Goal: Feedback & Contribution: Leave review/rating

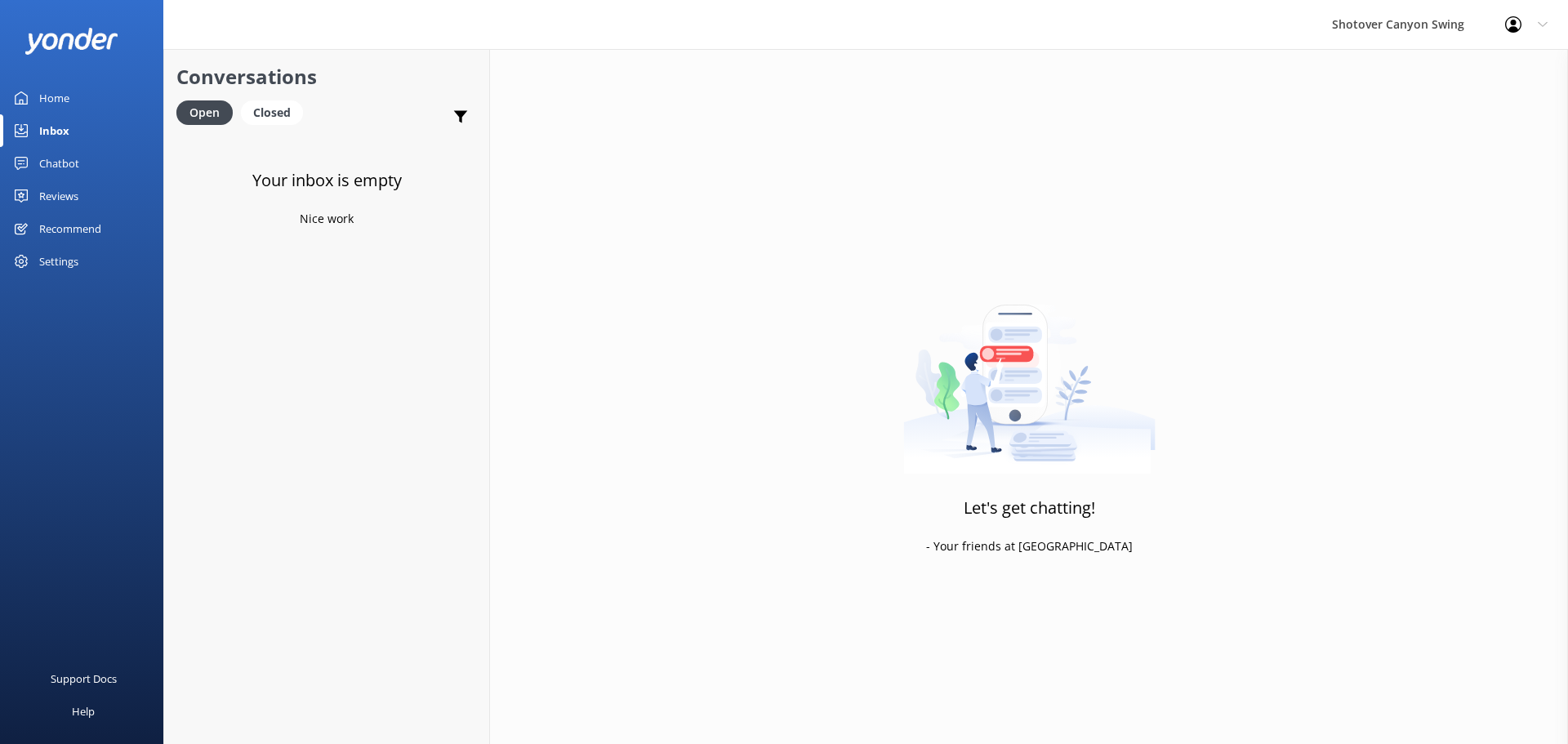
click at [78, 99] on link "Home" at bounding box center [81, 98] width 164 height 33
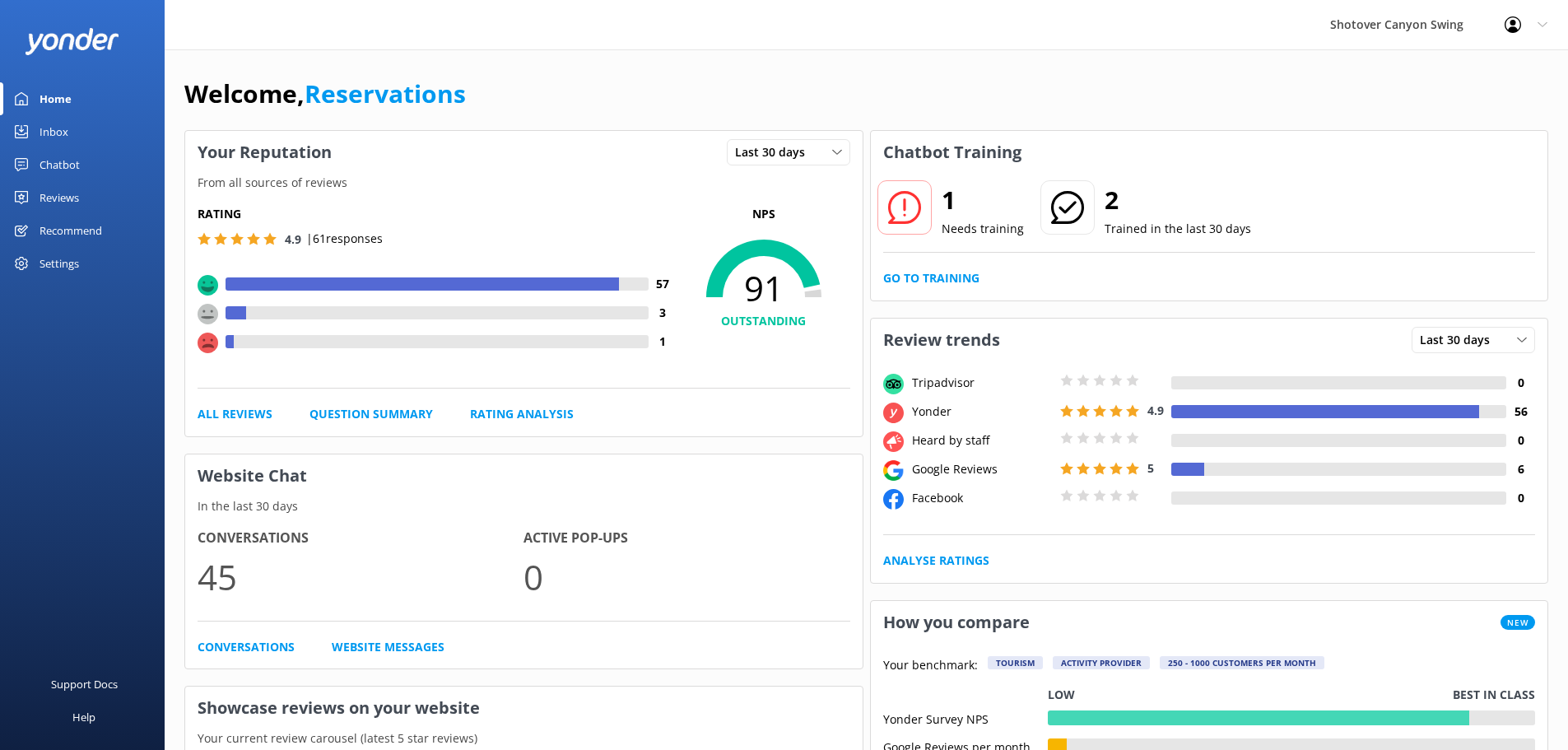
click at [205, 345] on use at bounding box center [207, 342] width 21 height 21
click at [257, 345] on div at bounding box center [441, 341] width 415 height 13
click at [247, 411] on link "All Reviews" at bounding box center [234, 414] width 75 height 18
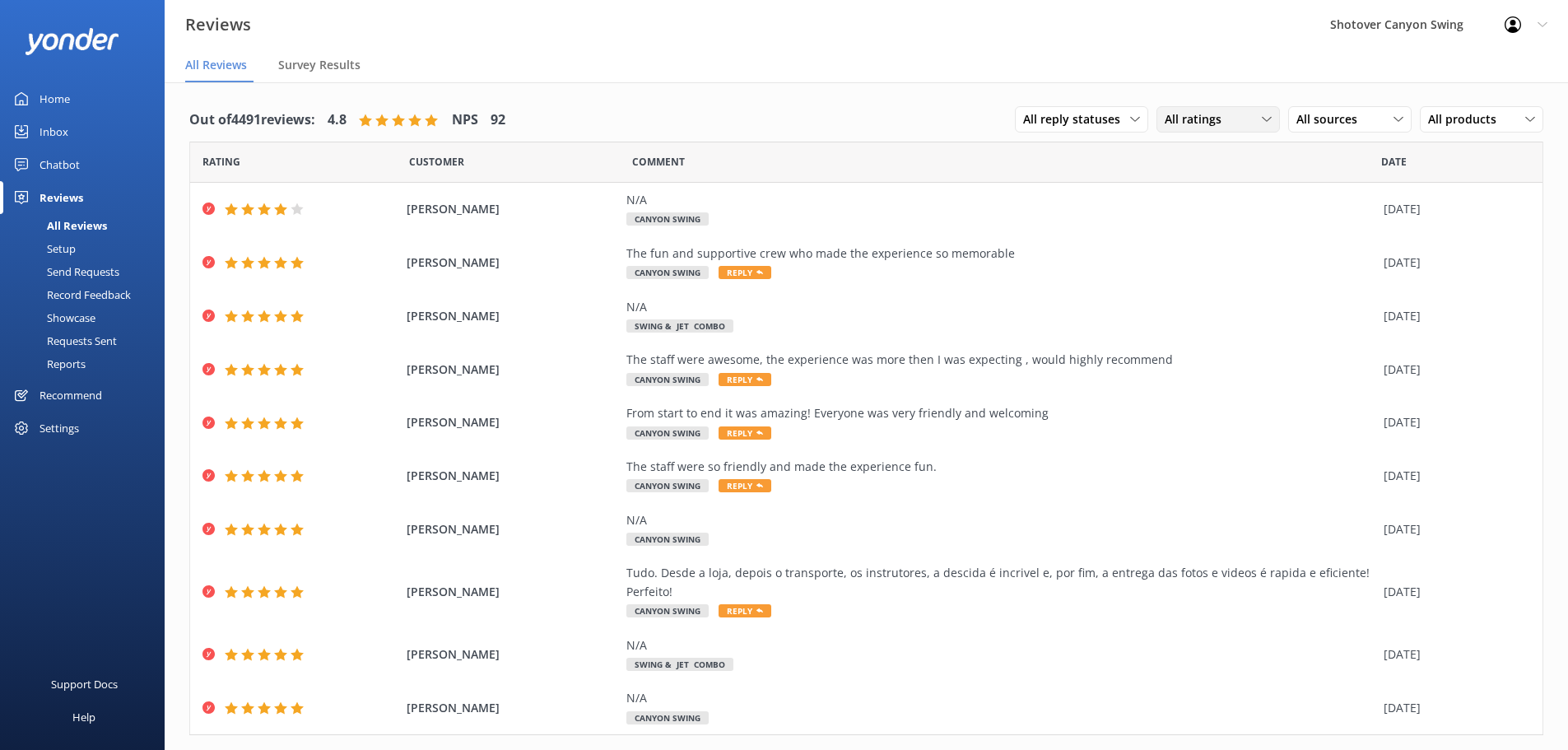
click at [1209, 111] on span "All ratings" at bounding box center [1198, 119] width 66 height 18
click at [1231, 246] on div "Detractors" at bounding box center [1218, 254] width 75 height 17
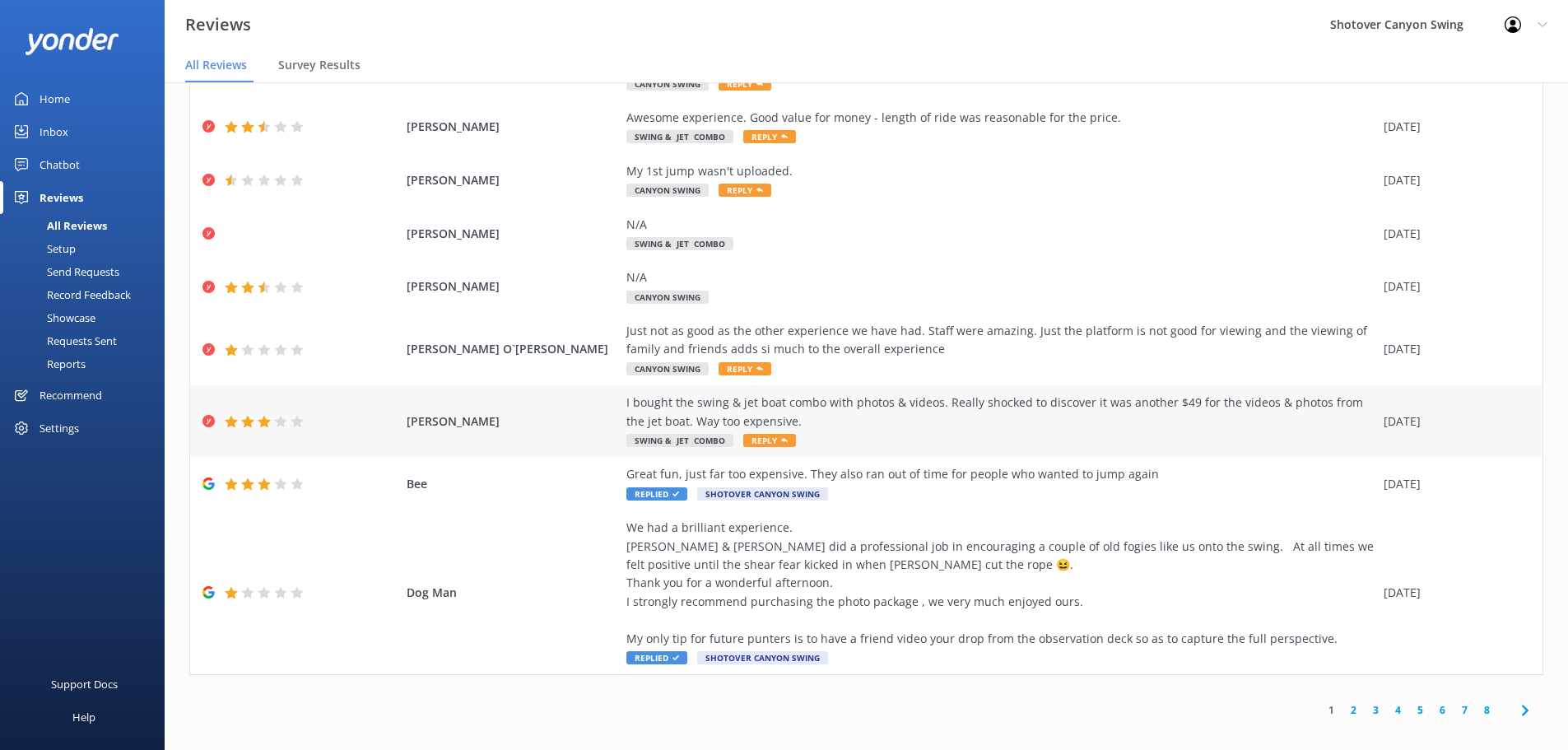
scroll to position [33, 0]
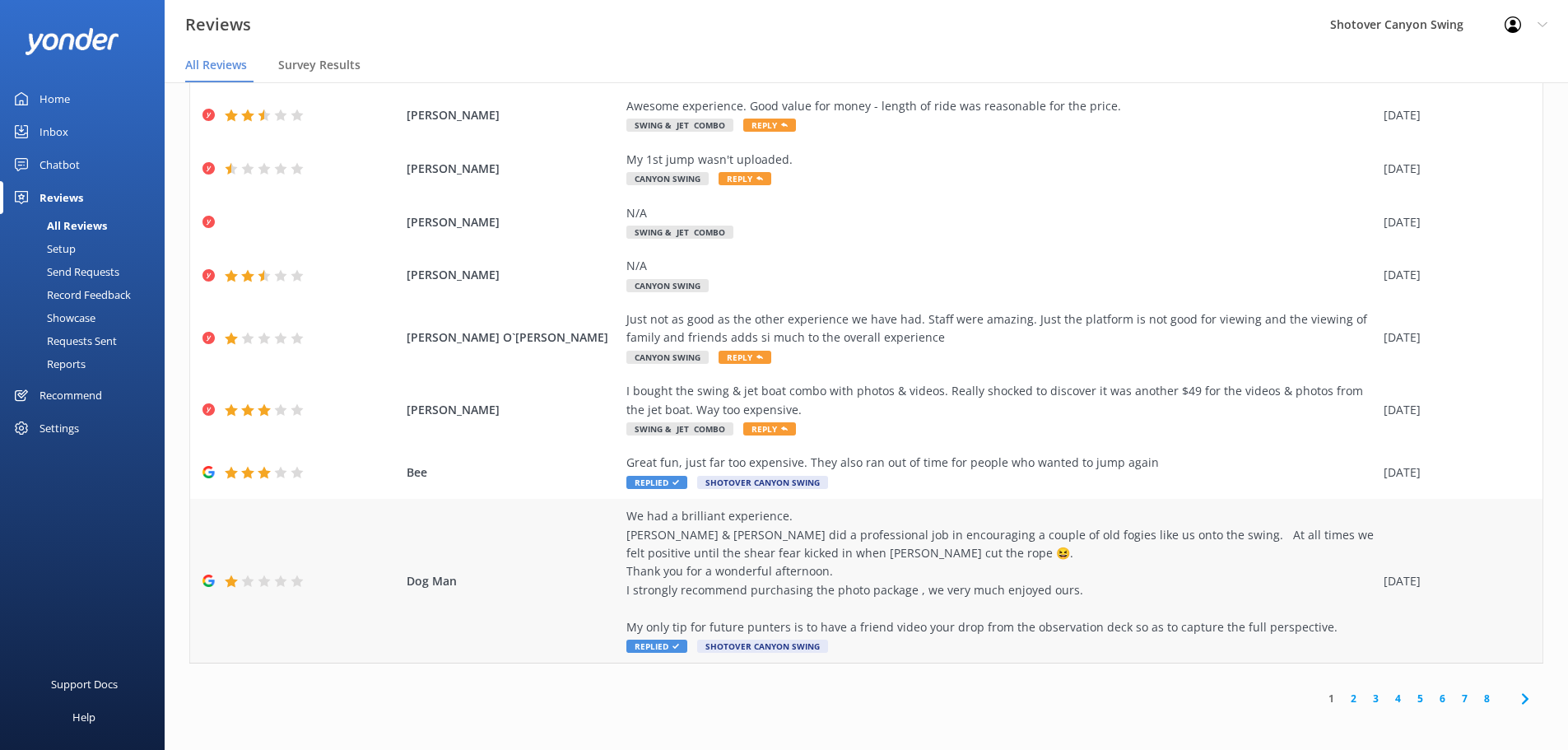
click at [248, 578] on use at bounding box center [247, 581] width 12 height 12
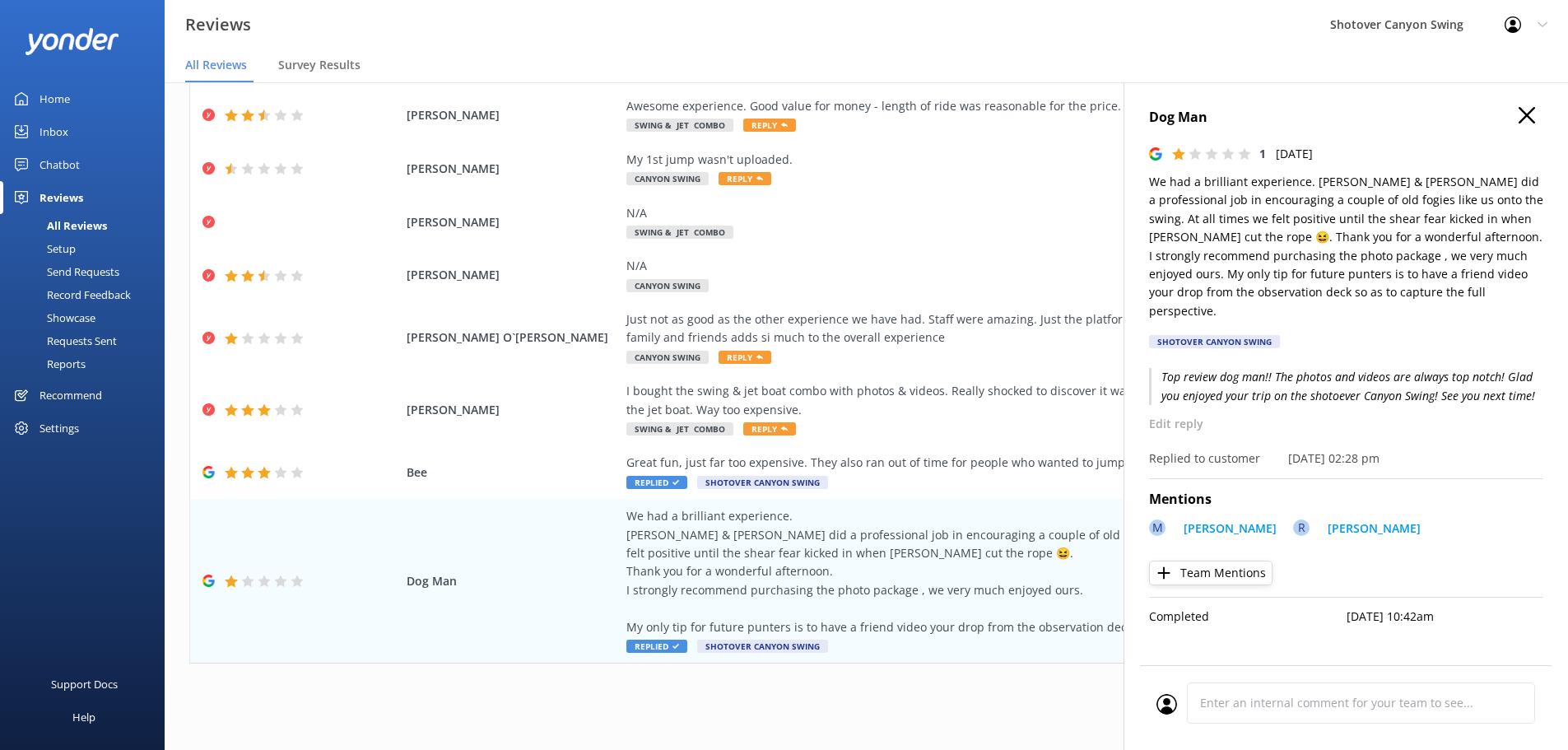
click at [1532, 128] on div "Dog Man [DEMOGRAPHIC_DATA] [DATE] We had a brilliant experience. [PERSON_NAME] …" at bounding box center [1346, 232] width 394 height 251
click at [1525, 119] on icon "button" at bounding box center [1527, 115] width 17 height 17
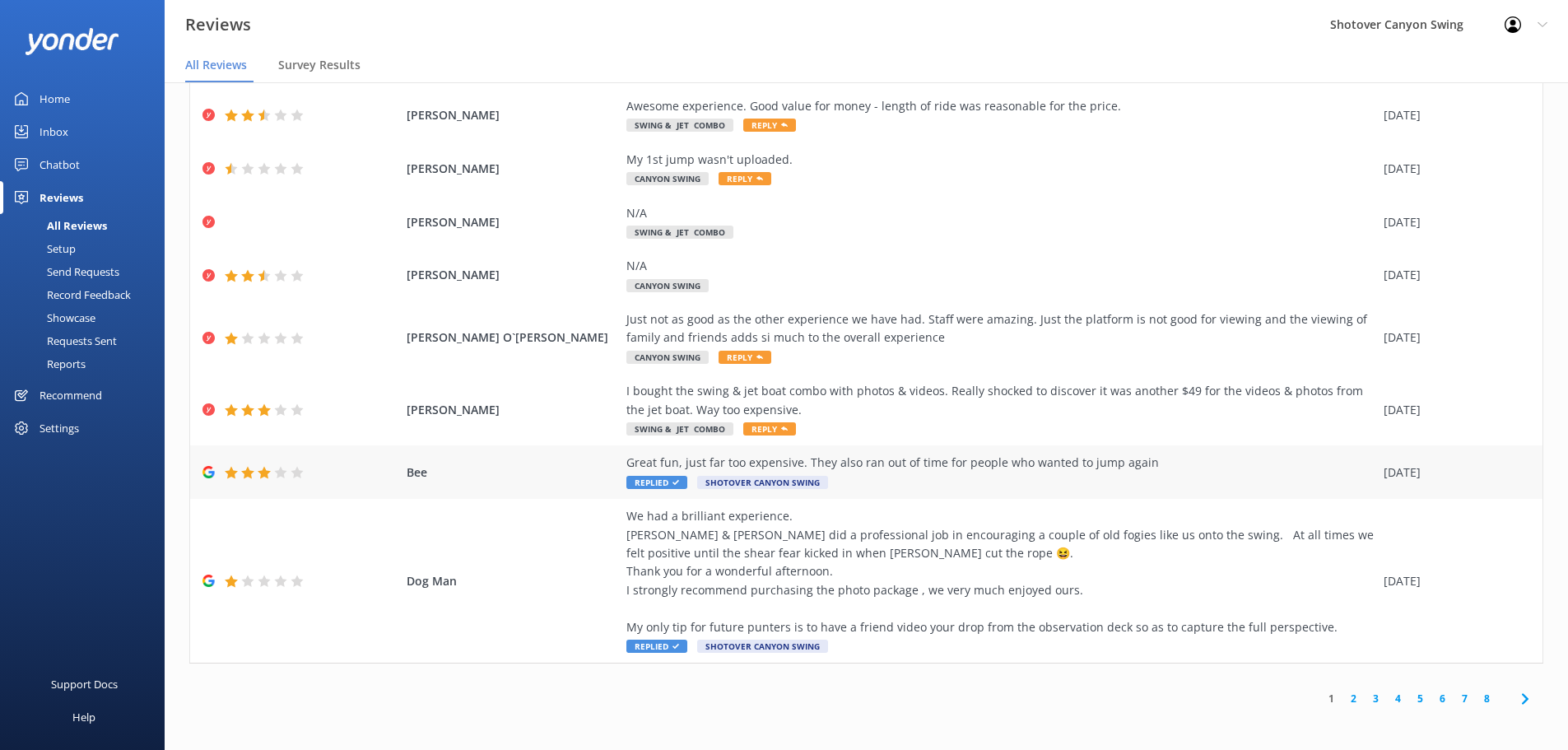
click at [850, 478] on div "Great fun, just far too expensive. They also ran out of time for people who wan…" at bounding box center [1001, 472] width 749 height 37
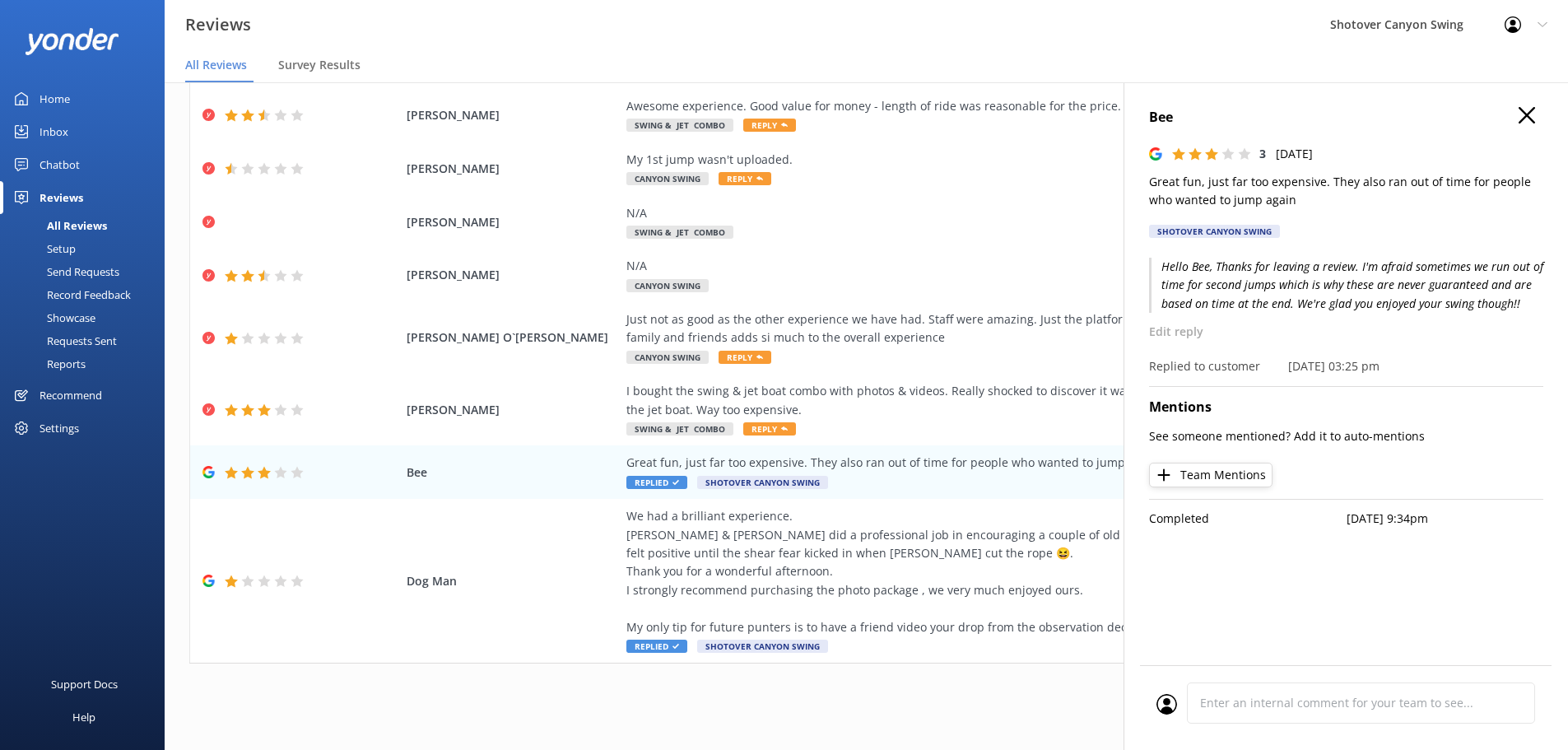
click at [1528, 108] on icon "button" at bounding box center [1527, 115] width 17 height 17
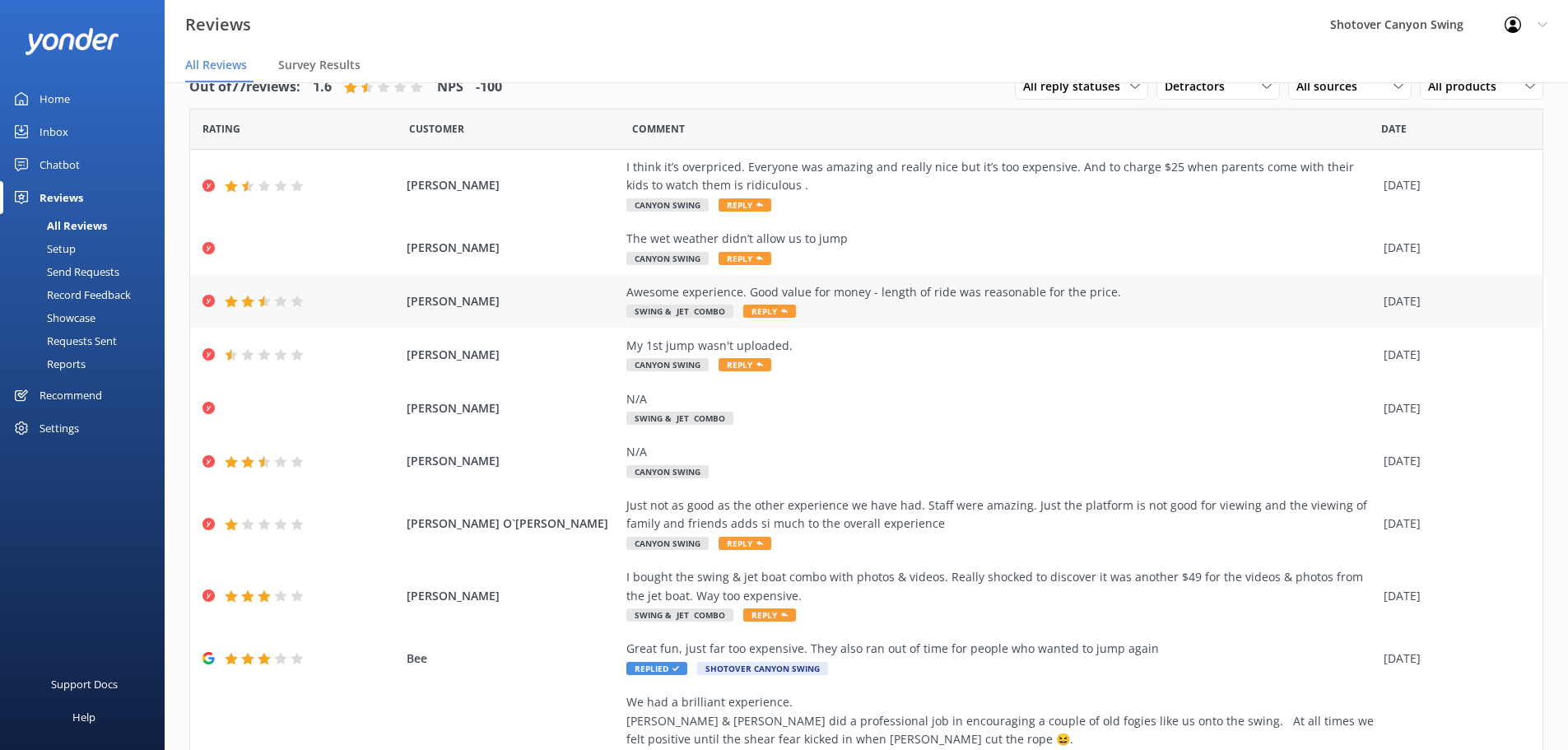
scroll to position [0, 0]
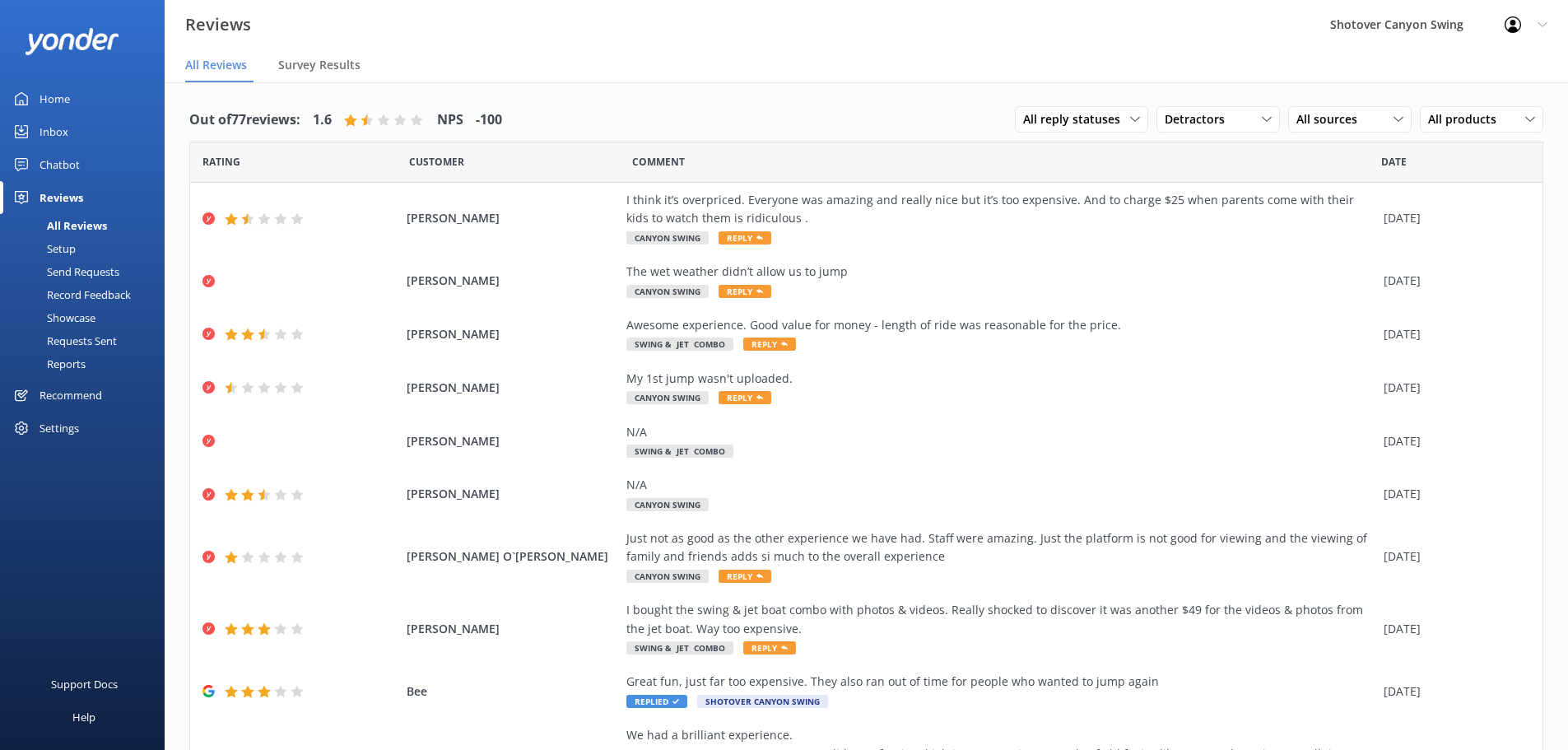
click at [106, 93] on link "Home" at bounding box center [82, 99] width 165 height 33
